Goal: Information Seeking & Learning: Learn about a topic

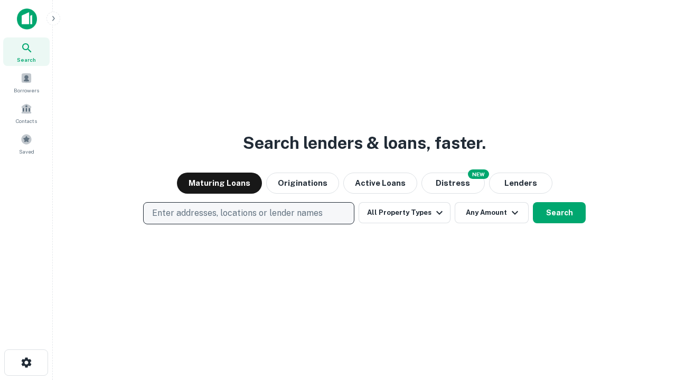
click at [248, 213] on p "Enter addresses, locations or lender names" at bounding box center [237, 213] width 170 height 13
type input "**********"
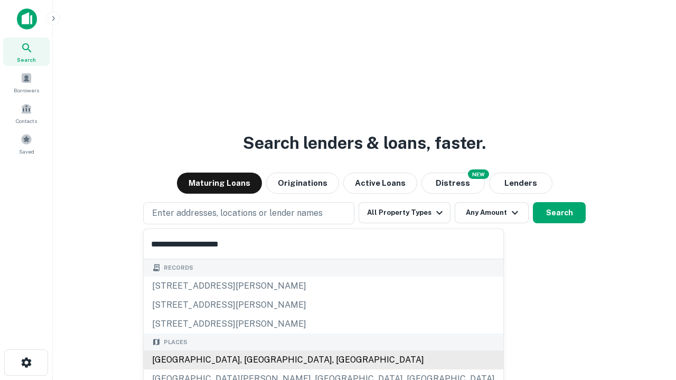
click at [252, 360] on div "[GEOGRAPHIC_DATA], [GEOGRAPHIC_DATA], [GEOGRAPHIC_DATA]" at bounding box center [323, 359] width 359 height 19
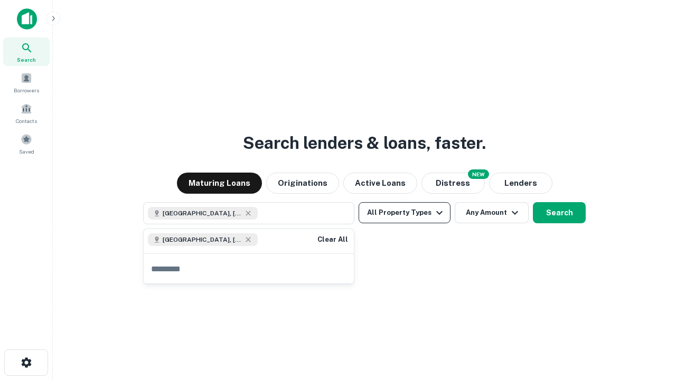
click at [404, 213] on button "All Property Types" at bounding box center [404, 212] width 92 height 21
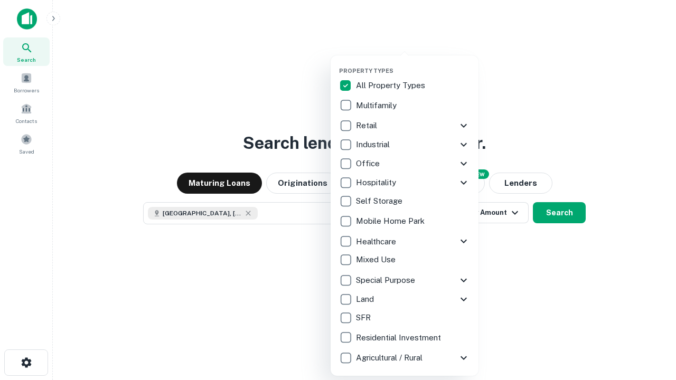
click at [413, 64] on button "button" at bounding box center [413, 64] width 148 height 1
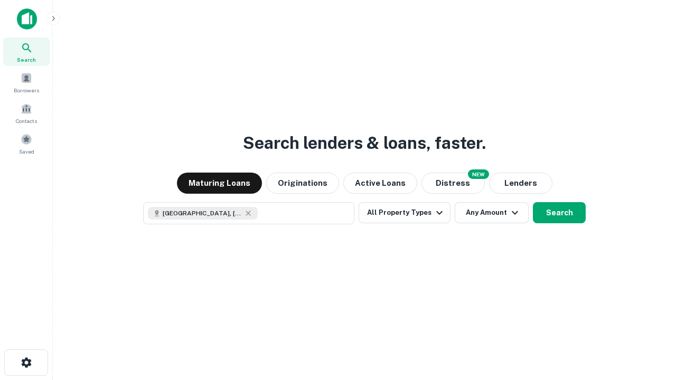
scroll to position [17, 0]
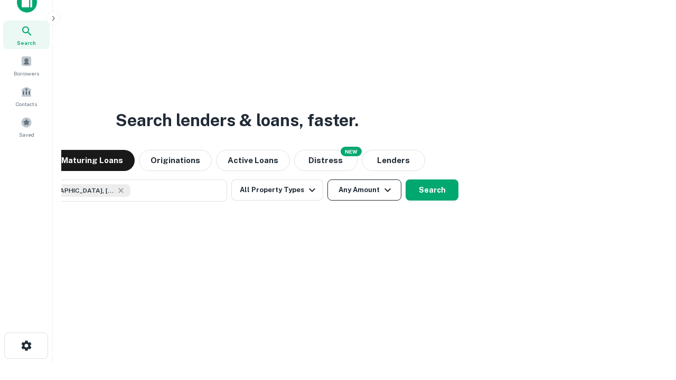
click at [327, 179] on button "Any Amount" at bounding box center [364, 189] width 74 height 21
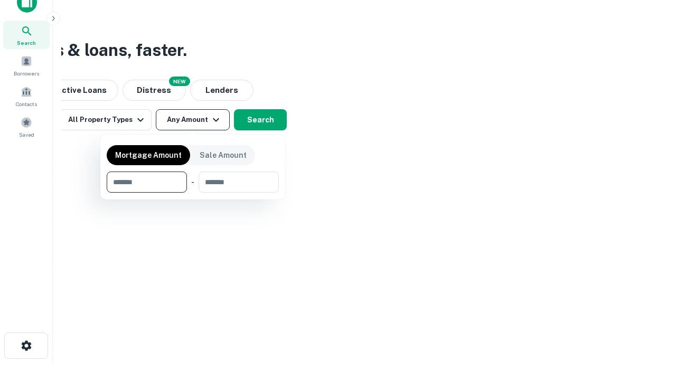
type input "*******"
click at [193, 193] on button "button" at bounding box center [193, 193] width 172 height 1
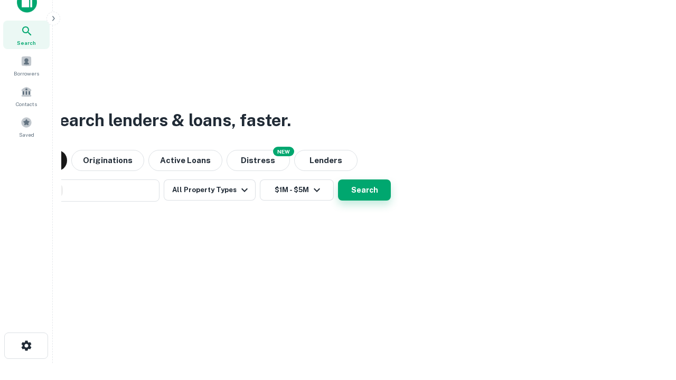
click at [338, 179] on button "Search" at bounding box center [364, 189] width 53 height 21
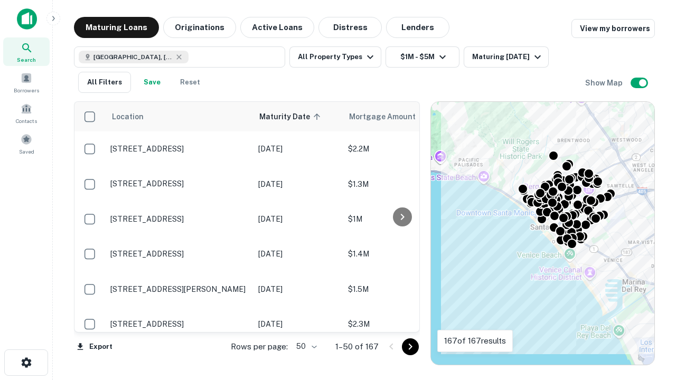
click at [305, 346] on body "Search Borrowers Contacts Saved Maturing Loans Originations Active Loans Distre…" at bounding box center [338, 190] width 676 height 380
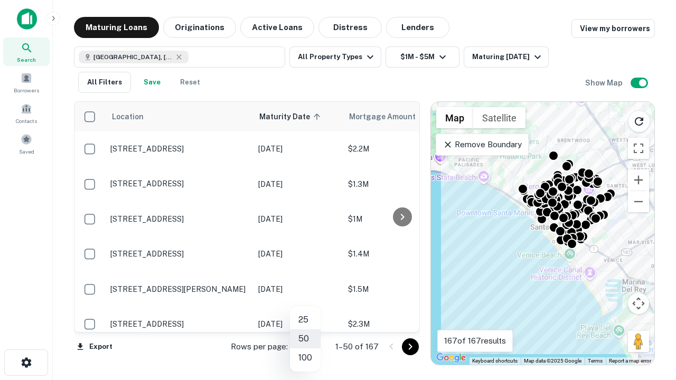
click at [305, 320] on li "25" at bounding box center [305, 319] width 31 height 19
